Goal: Task Accomplishment & Management: Use online tool/utility

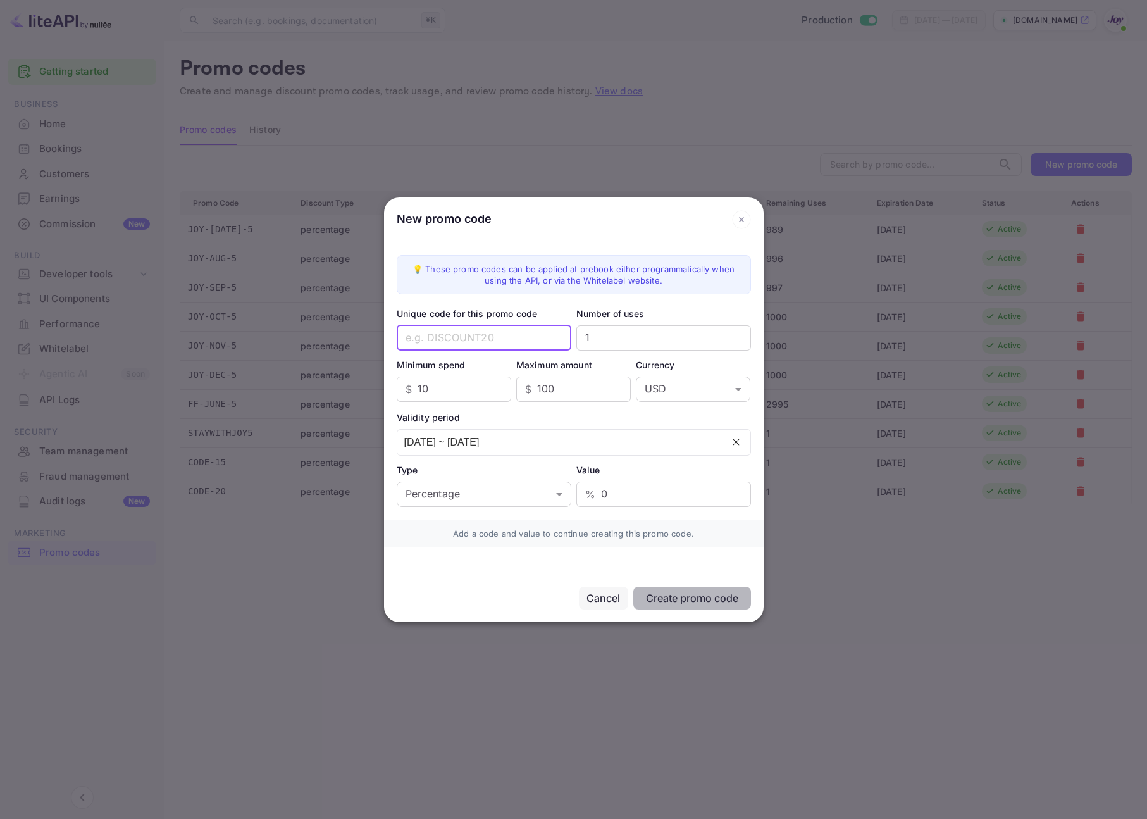
click at [445, 339] on input "text" at bounding box center [484, 337] width 175 height 25
type input "th"
click at [595, 595] on div "Cancel" at bounding box center [604, 597] width 34 height 15
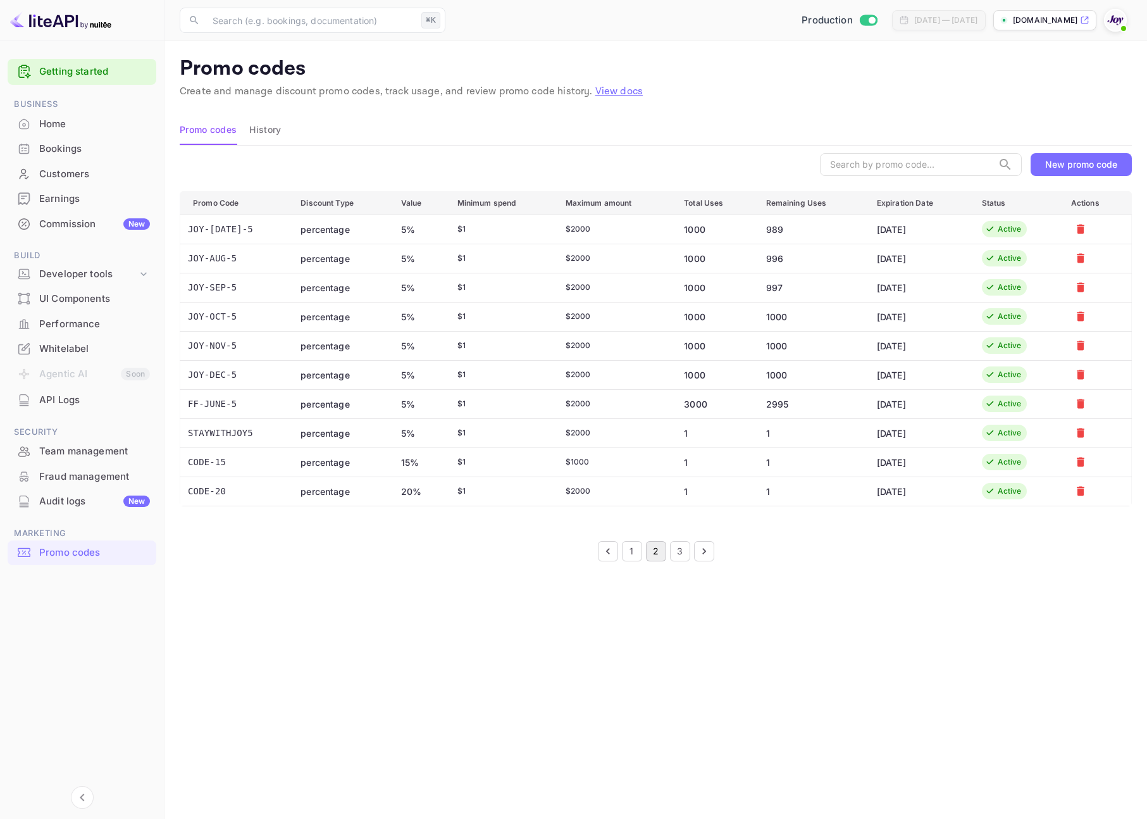
click at [675, 551] on button "3" at bounding box center [680, 551] width 20 height 20
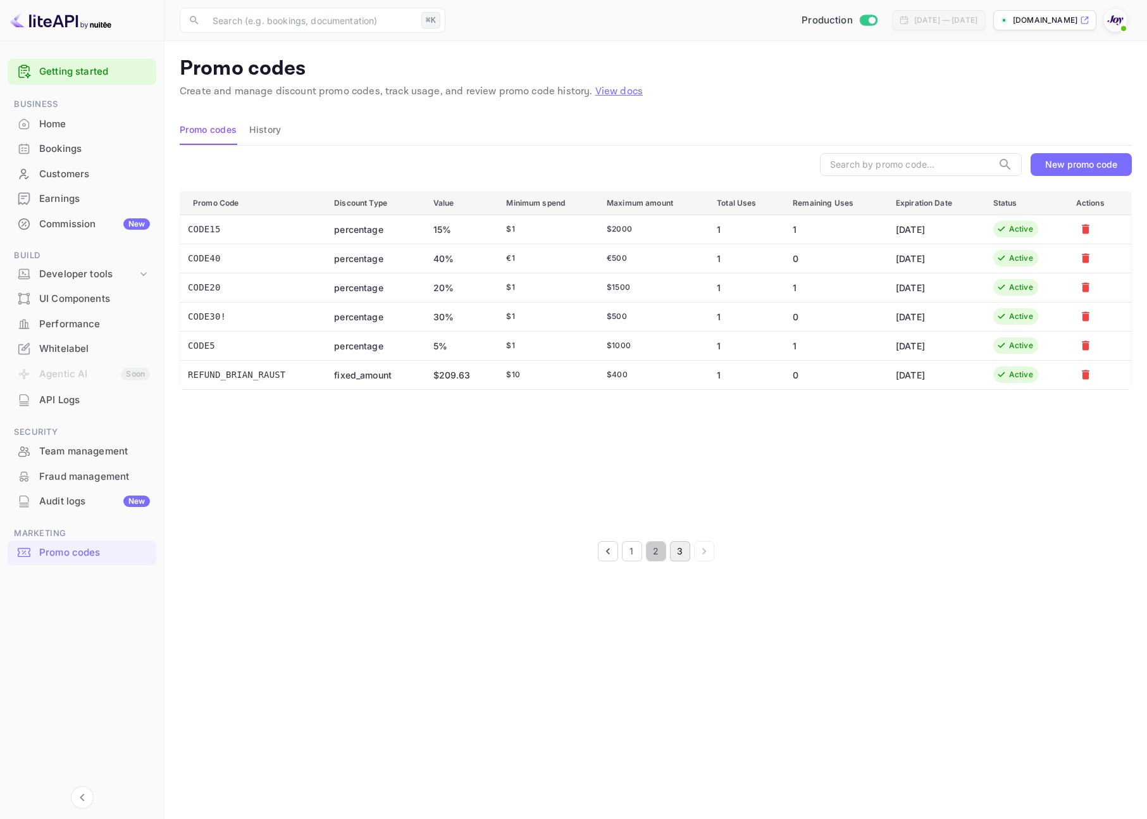
click at [654, 552] on button "2" at bounding box center [656, 551] width 20 height 20
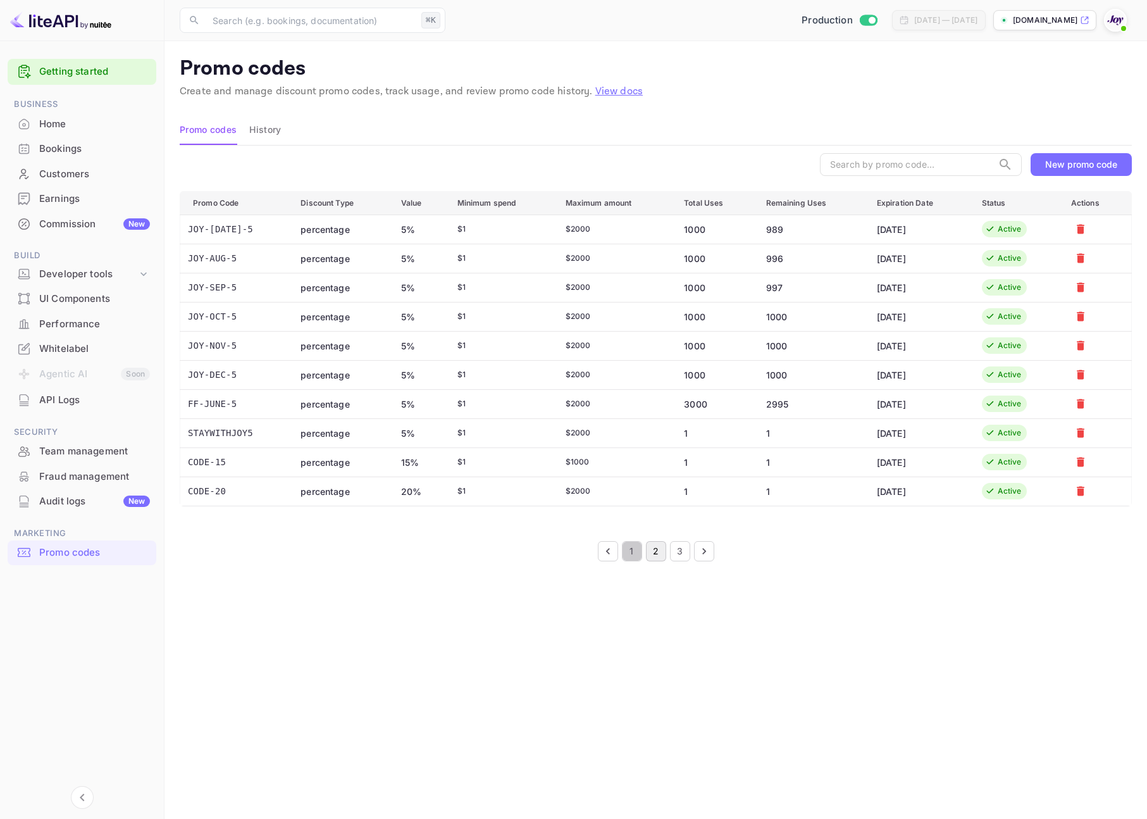
click at [631, 554] on button "1" at bounding box center [632, 551] width 20 height 20
click at [1074, 161] on div "New promo code" at bounding box center [1081, 164] width 72 height 11
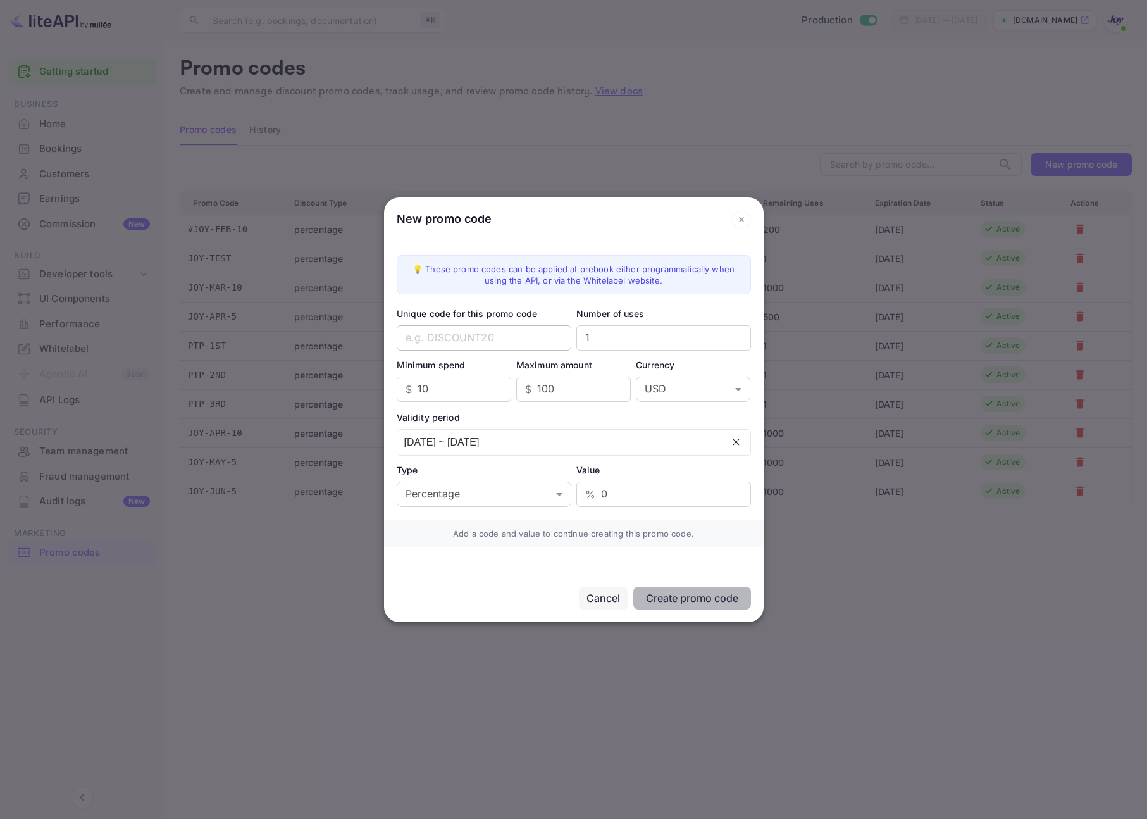
click at [530, 335] on input "text" at bounding box center [484, 337] width 175 height 25
type input "THANKYOU15"
click at [628, 340] on input "1" at bounding box center [663, 337] width 175 height 25
type input "100"
click at [475, 397] on input "10" at bounding box center [465, 389] width 94 height 25
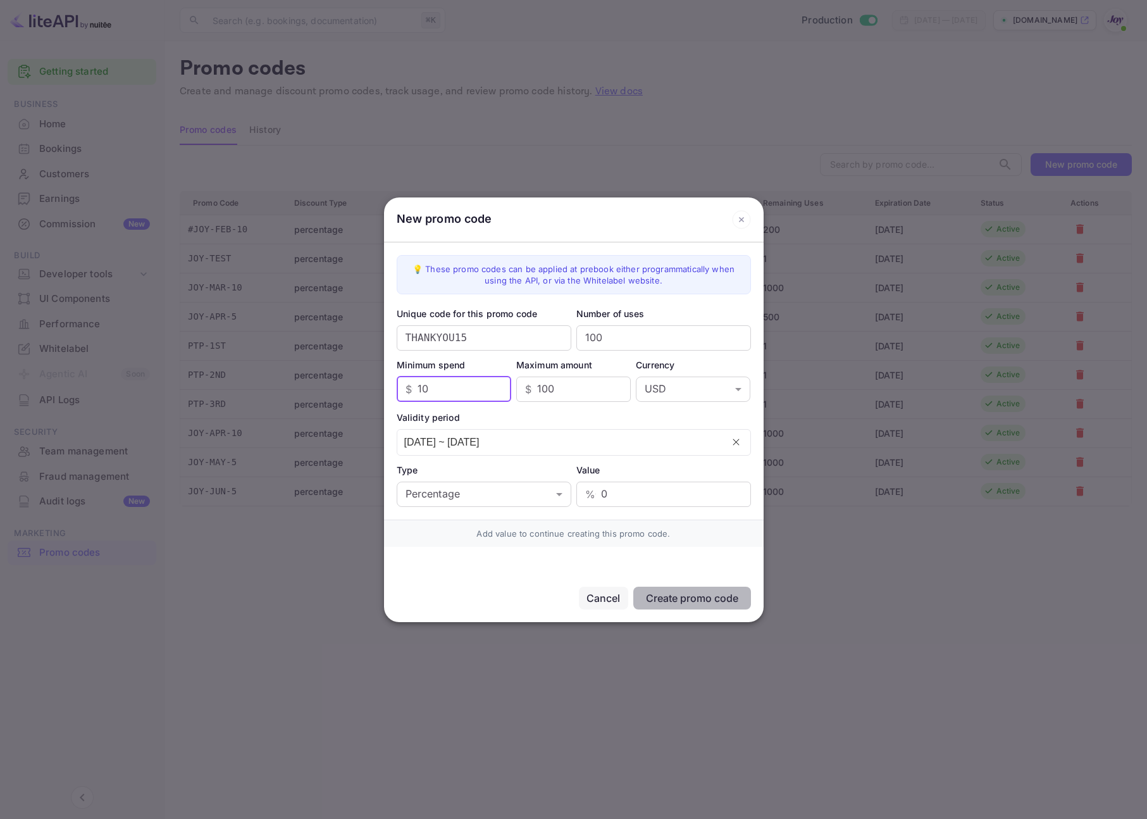
type input "1"
type input "300"
click at [571, 387] on input "100" at bounding box center [584, 389] width 94 height 25
type input "3000"
click at [597, 451] on input "[DATE] ~ [DATE]" at bounding box center [559, 442] width 325 height 25
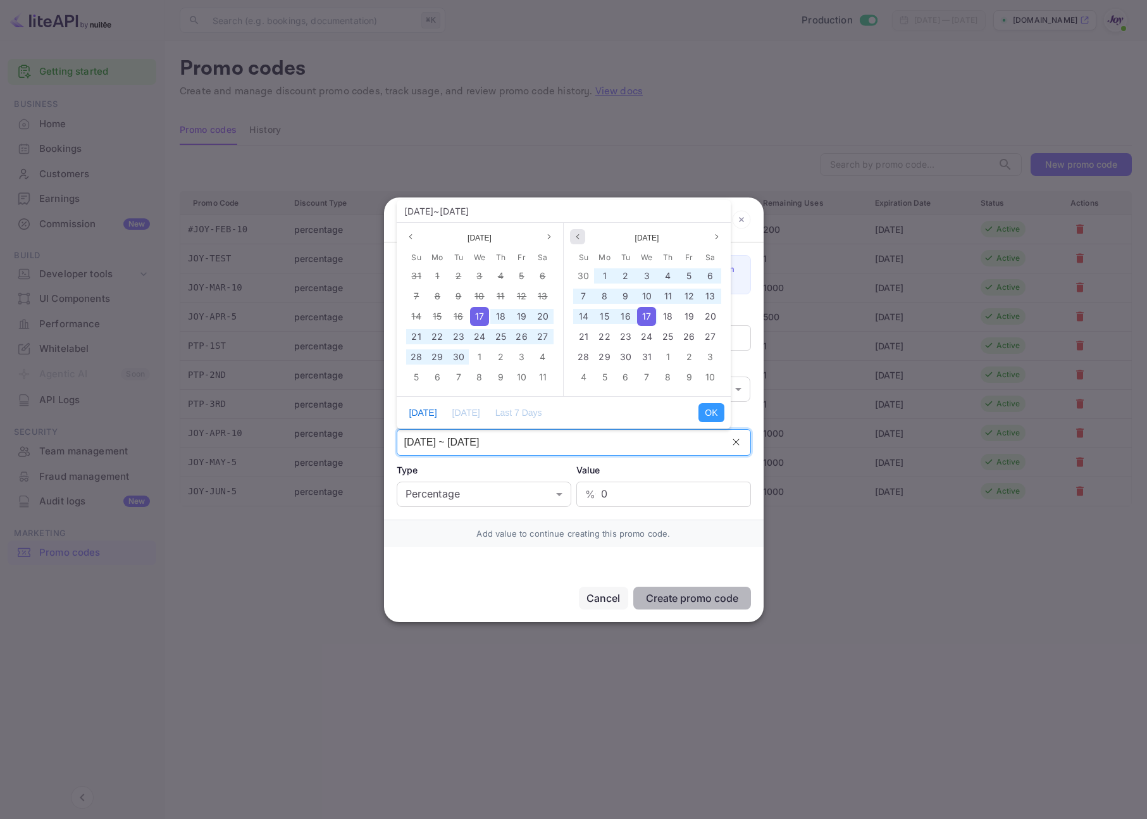
click at [576, 236] on icon "page previous" at bounding box center [578, 237] width 8 height 8
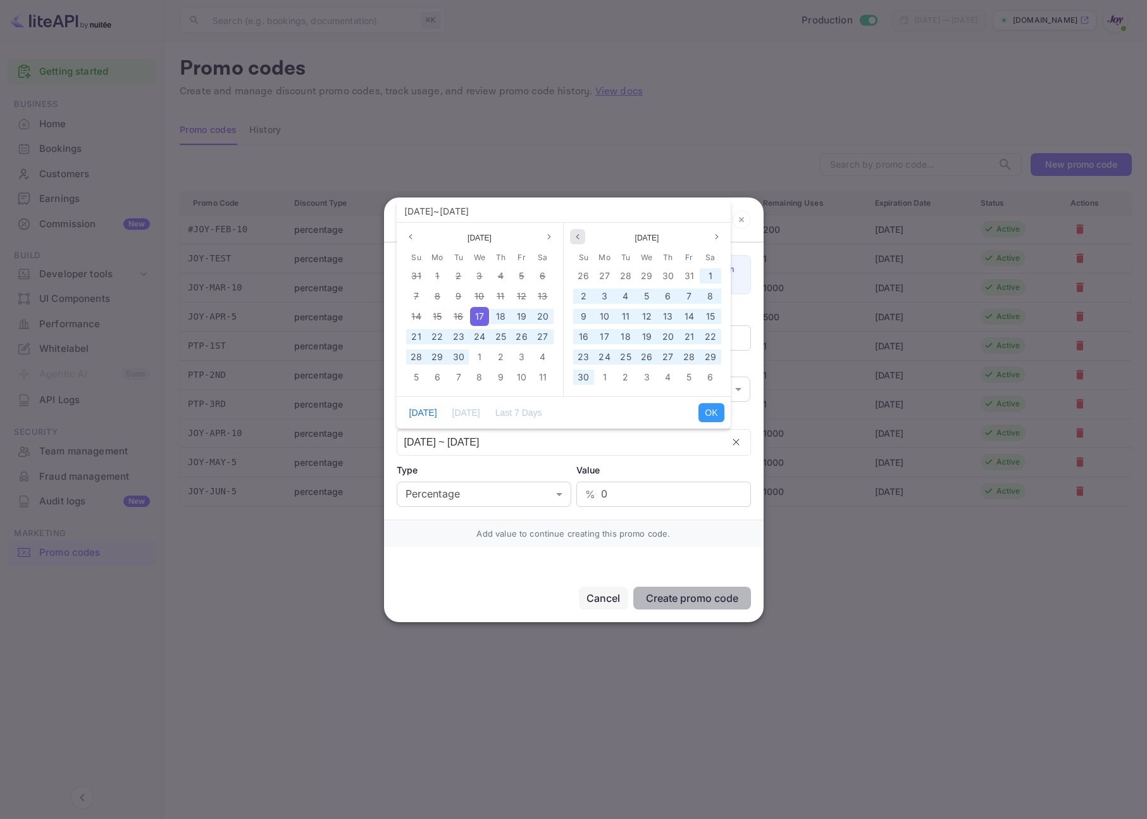
click at [576, 236] on icon "page previous" at bounding box center [578, 237] width 8 height 8
click at [687, 355] on span "31" at bounding box center [689, 356] width 9 height 11
click at [484, 308] on div "17" at bounding box center [479, 316] width 19 height 19
click at [714, 412] on button "OK" at bounding box center [711, 412] width 25 height 19
type input "[DATE] ~ [DATE]"
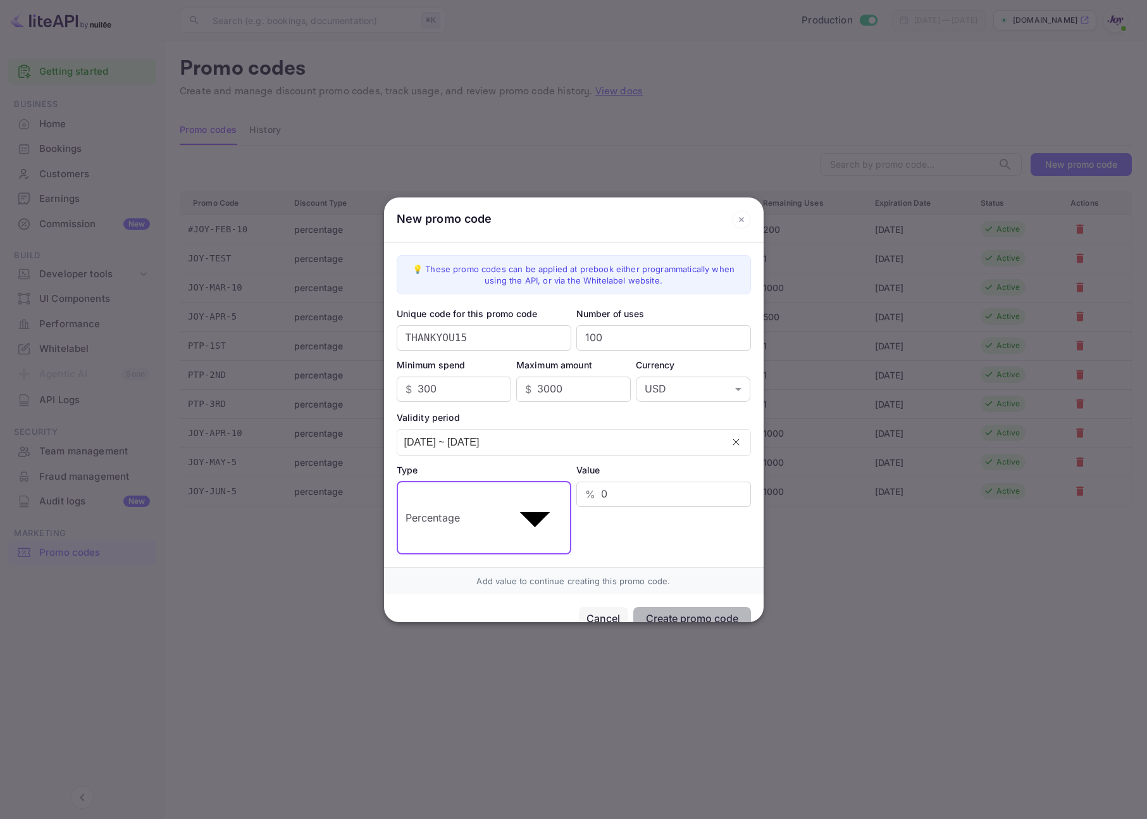
click at [530, 492] on body "Getting started Business Home Bookings Customers Earnings Commission New Build …" at bounding box center [573, 429] width 1147 height 859
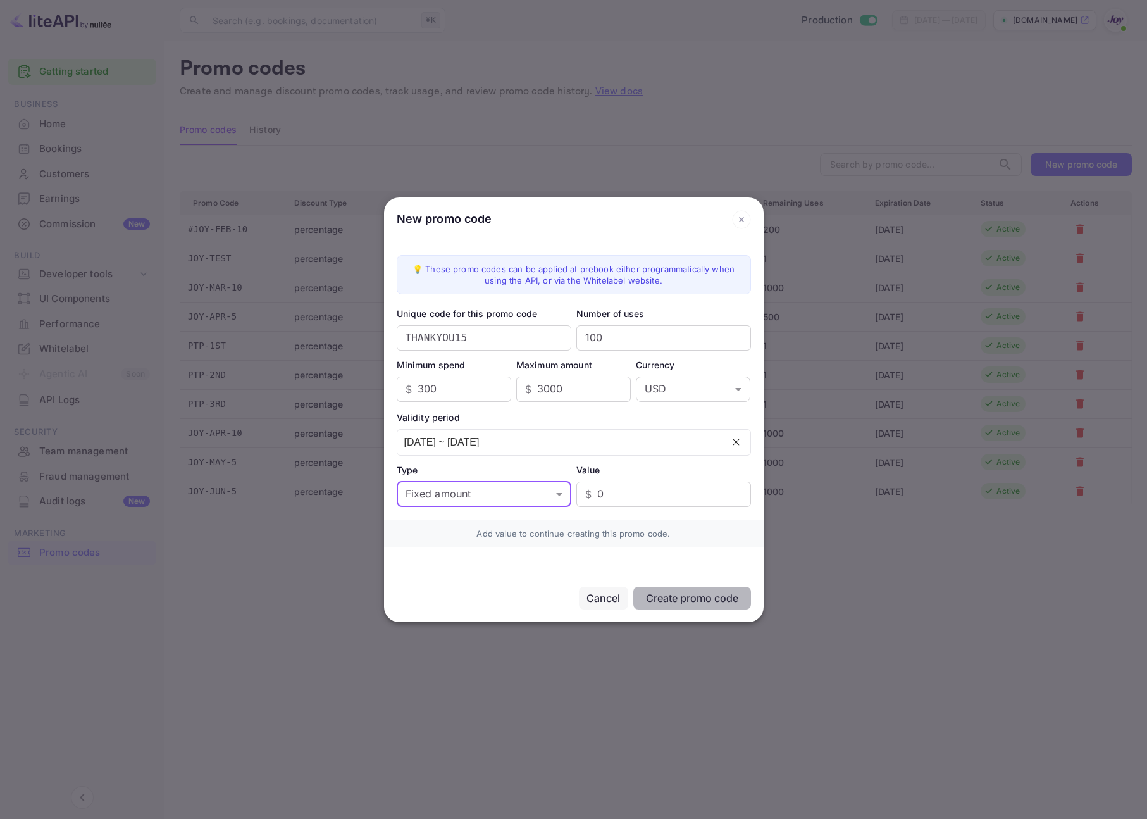
type input "fixed_amount"
drag, startPoint x: 631, startPoint y: 496, endPoint x: 559, endPoint y: 495, distance: 71.5
click at [559, 495] on div "Type Fixed amount fixed_amount ​ Value $ 0 ​" at bounding box center [574, 485] width 354 height 44
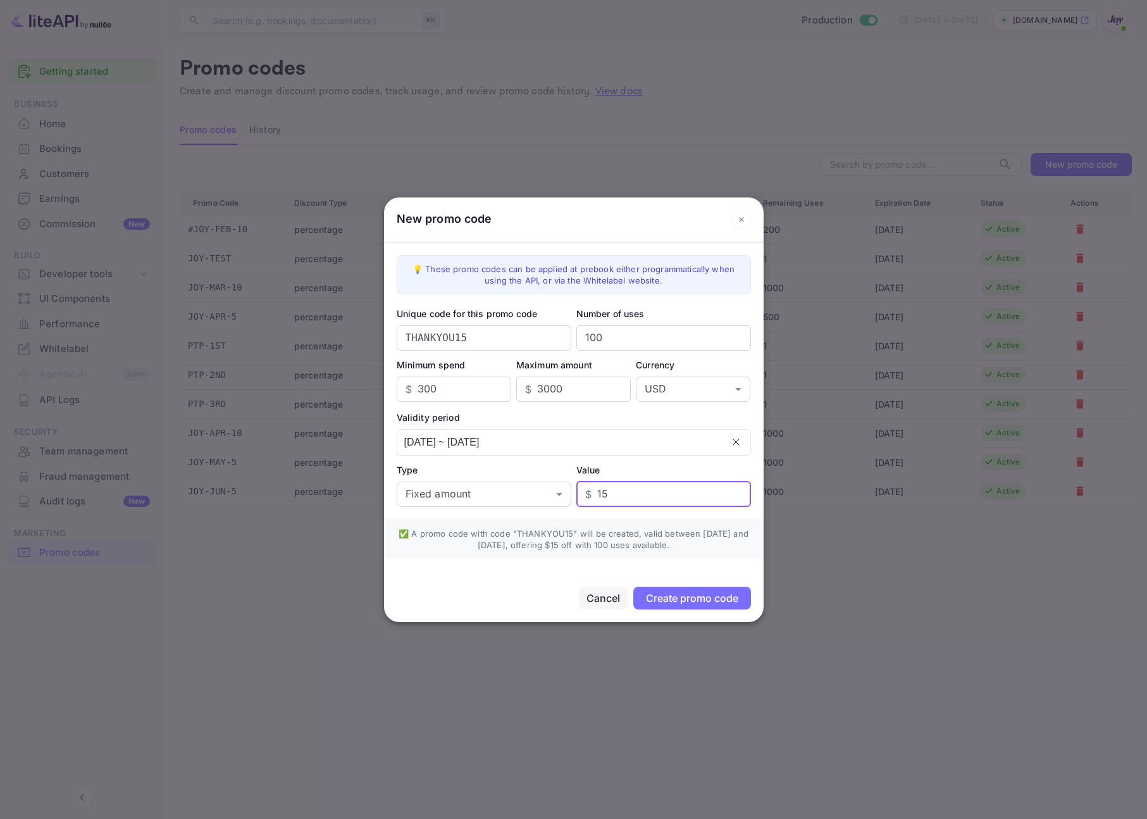
type input "15"
click at [576, 575] on div "Create promo code Cancel" at bounding box center [574, 590] width 380 height 64
click at [707, 596] on div "Create promo code" at bounding box center [692, 598] width 92 height 13
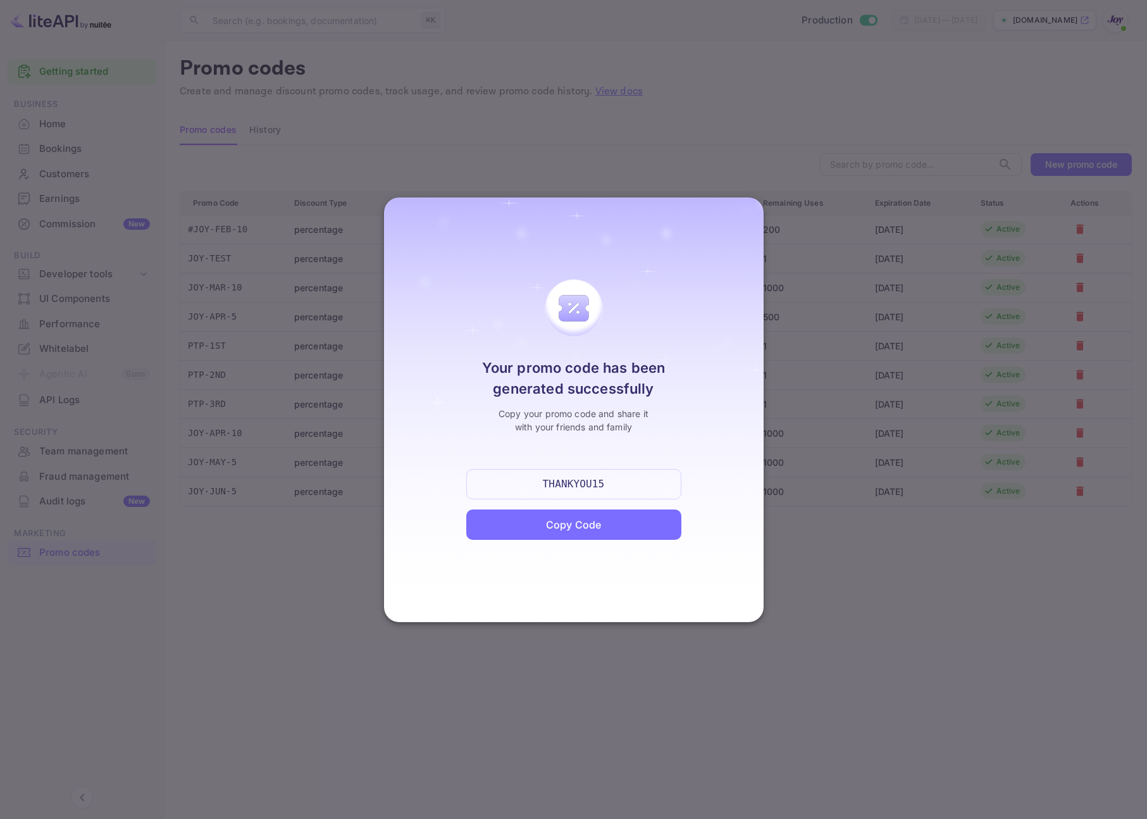
click at [592, 486] on div "THANKYOU15" at bounding box center [574, 483] width 62 height 15
click at [599, 526] on div "Copy Code" at bounding box center [573, 524] width 55 height 15
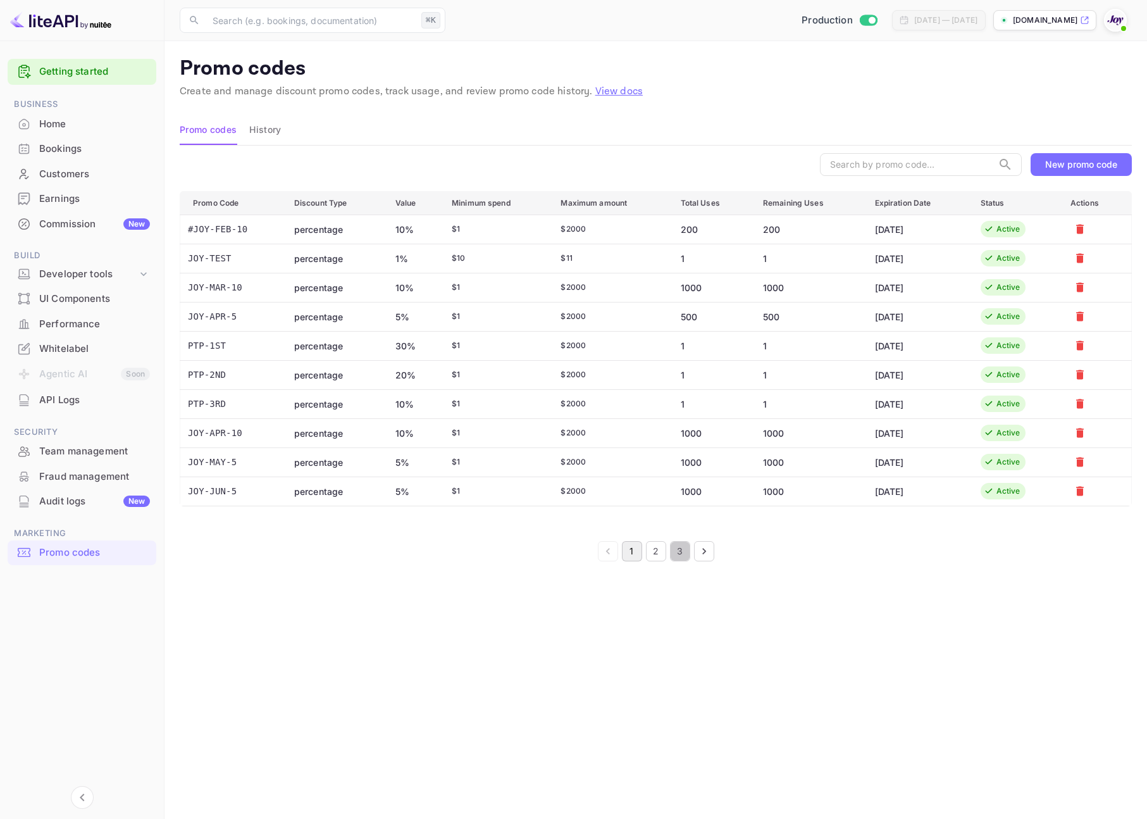
click at [676, 552] on button "3" at bounding box center [680, 551] width 20 height 20
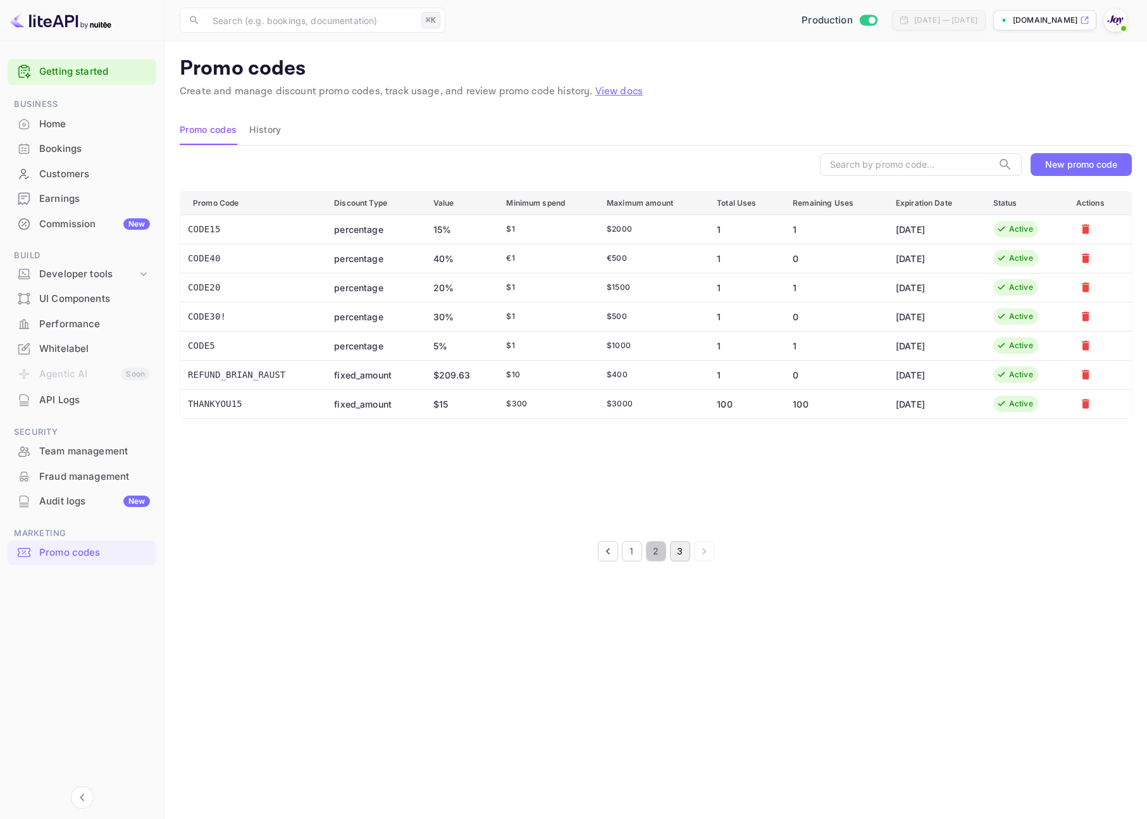
click at [655, 549] on button "2" at bounding box center [656, 551] width 20 height 20
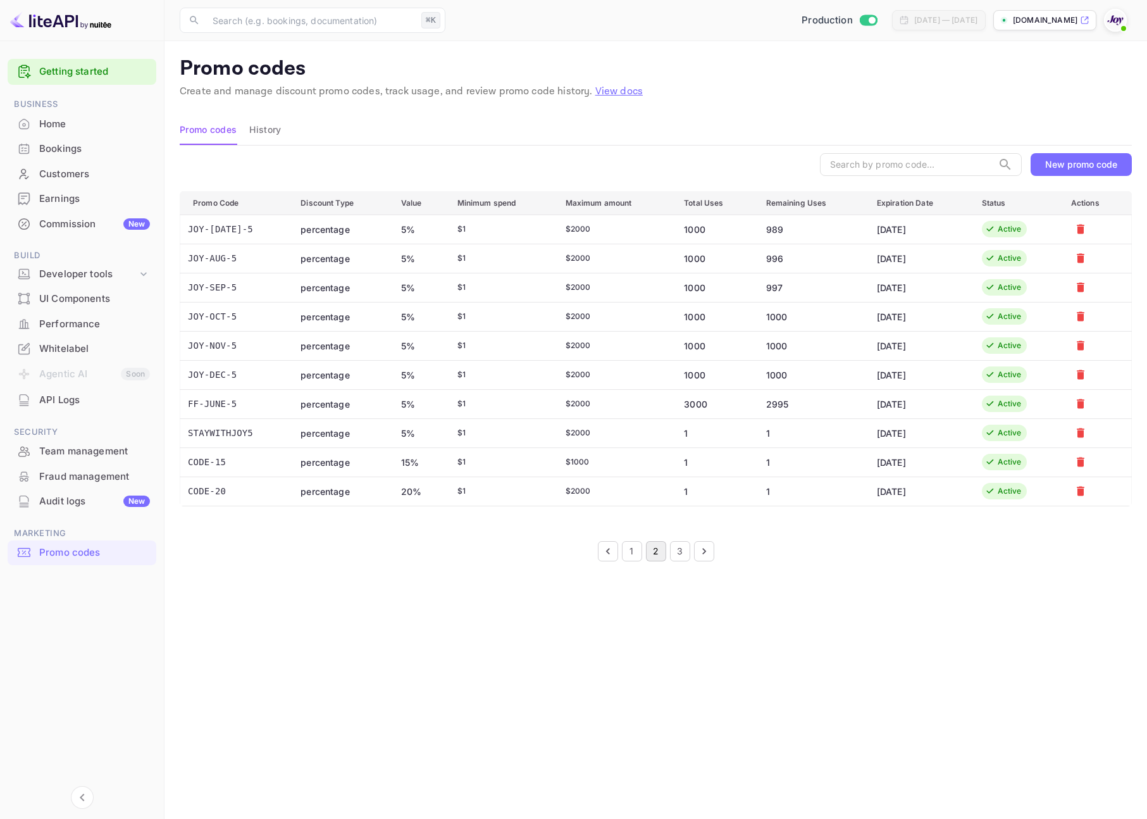
click at [629, 552] on button "1" at bounding box center [632, 551] width 20 height 20
